Goal: Task Accomplishment & Management: Use online tool/utility

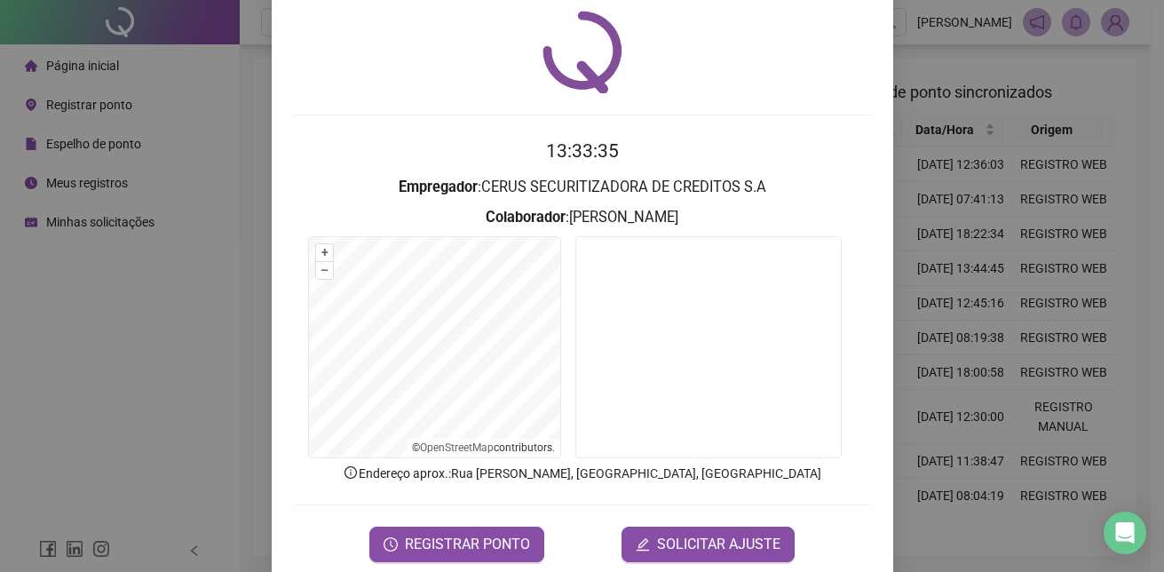
scroll to position [83, 0]
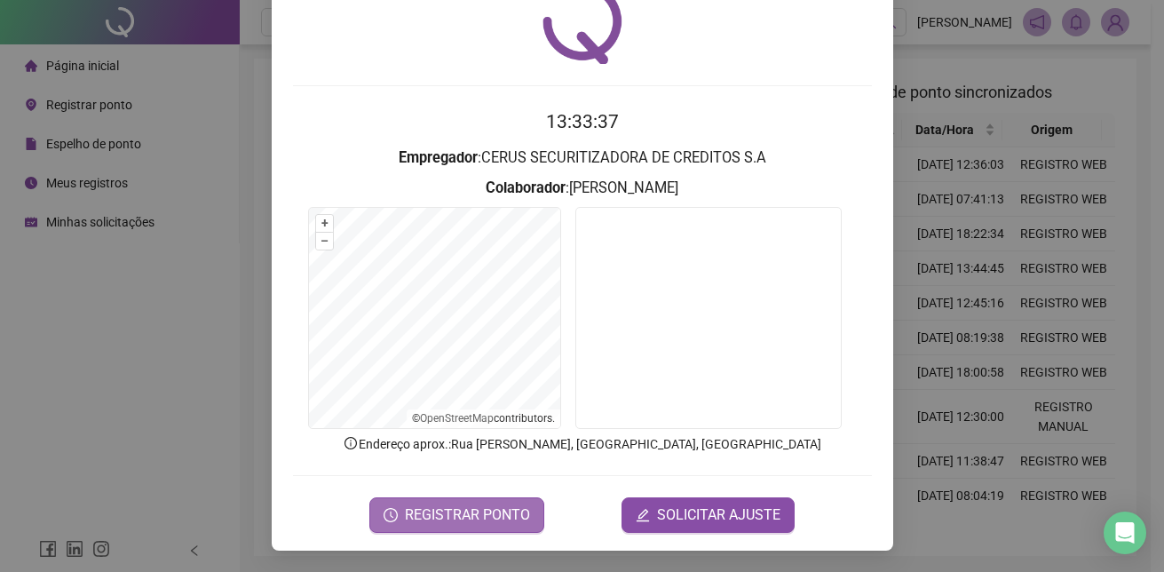
click at [484, 522] on span "REGISTRAR PONTO" at bounding box center [467, 514] width 125 height 21
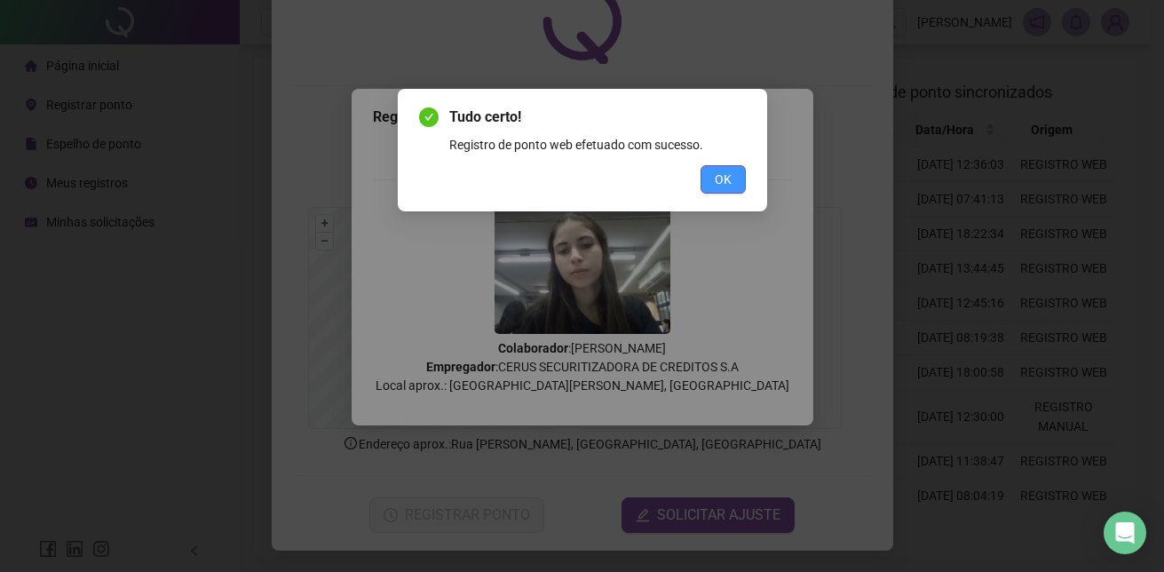
click at [725, 176] on span "OK" at bounding box center [723, 180] width 17 height 20
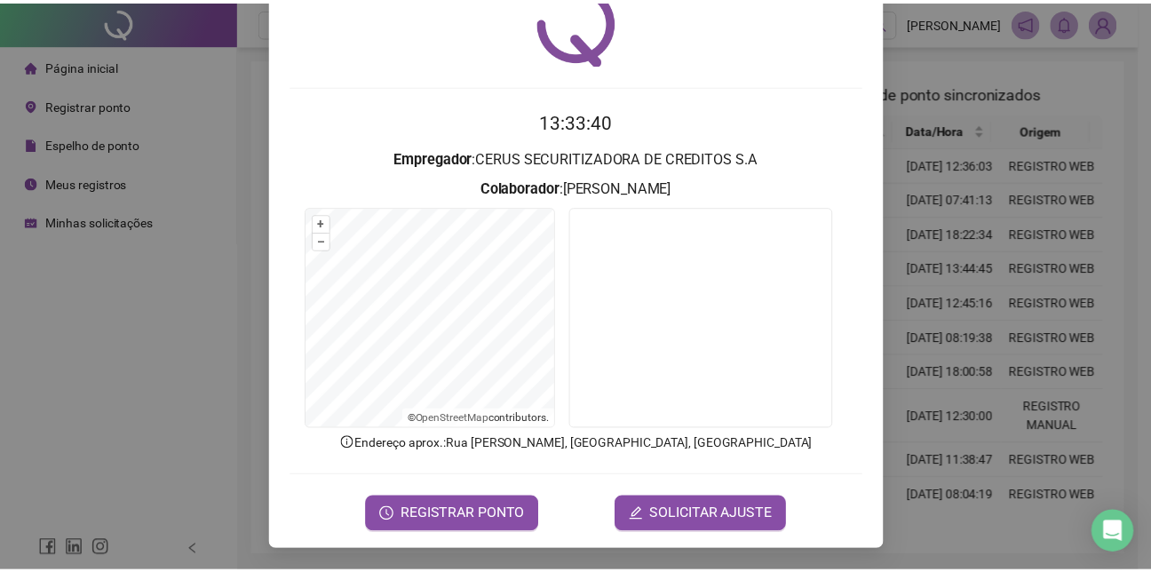
scroll to position [0, 0]
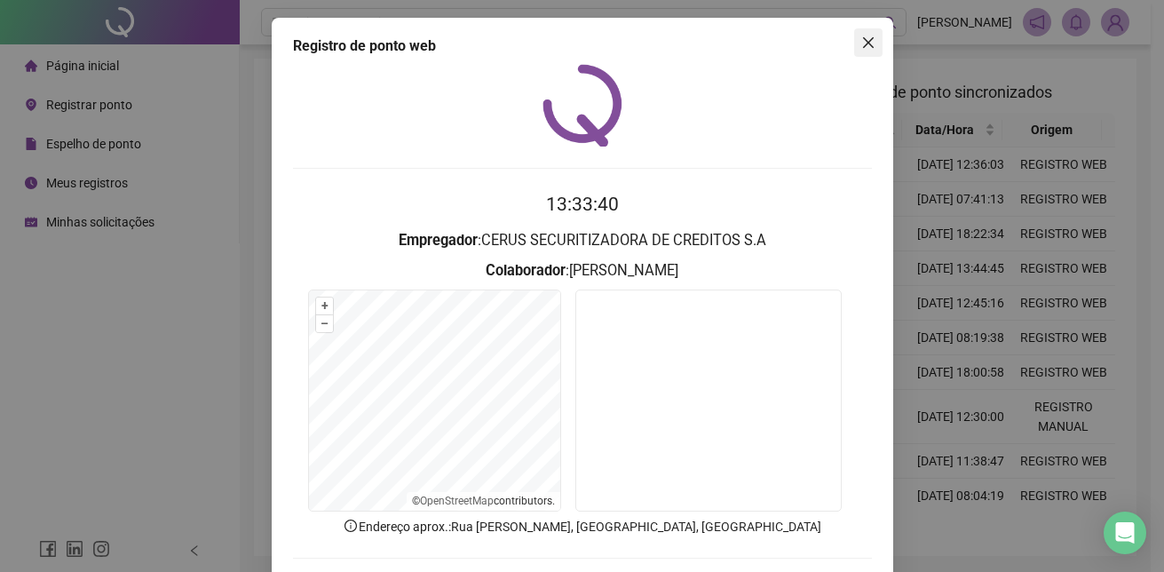
click at [873, 45] on span "Close" at bounding box center [868, 43] width 28 height 14
